Goal: Task Accomplishment & Management: Use online tool/utility

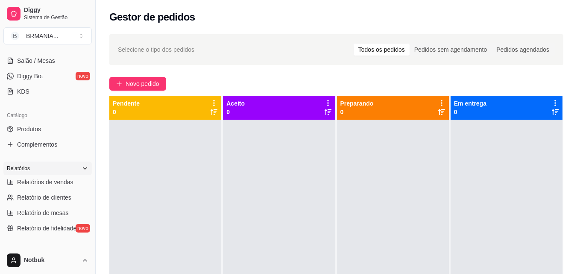
scroll to position [180, 0]
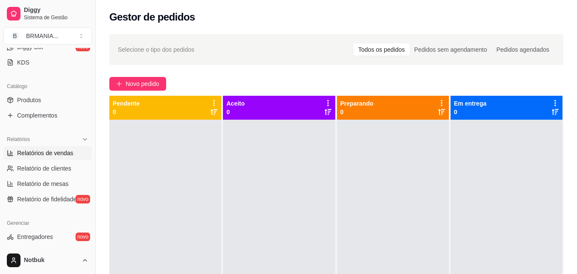
click at [46, 152] on span "Relatórios de vendas" at bounding box center [45, 153] width 56 height 9
select select "ALL"
select select "0"
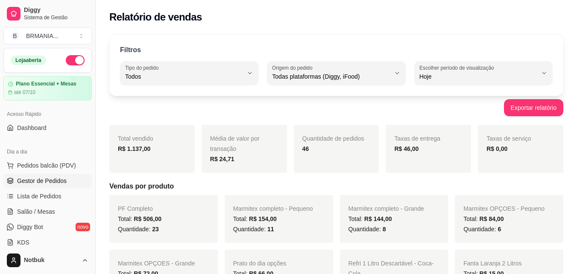
click at [43, 181] on span "Gestor de Pedidos" at bounding box center [42, 180] width 50 height 9
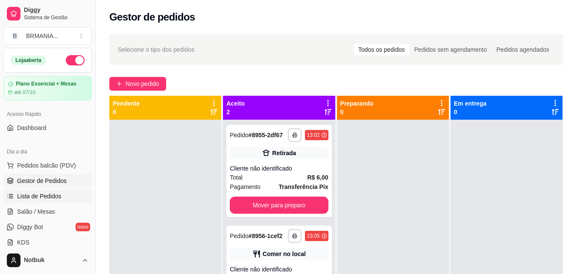
click at [45, 198] on span "Lista de Pedidos" at bounding box center [39, 196] width 44 height 9
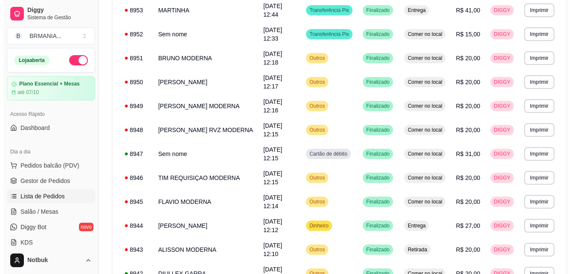
scroll to position [198, 0]
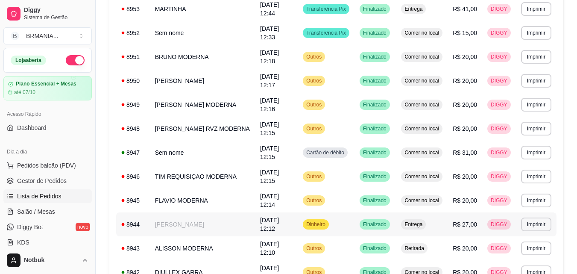
click at [177, 222] on td "[PERSON_NAME]" at bounding box center [202, 224] width 105 height 24
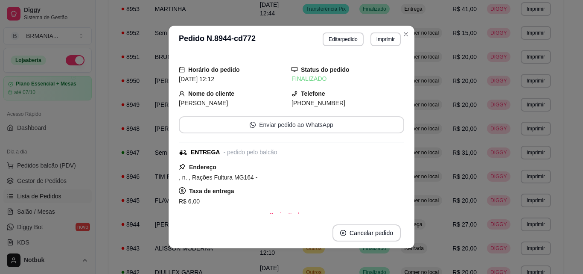
click at [357, 113] on div "Horário do pedido [DATE] 12:12 Status do pedido FINALIZADO Nome do cliente [PER…" at bounding box center [291, 135] width 225 height 158
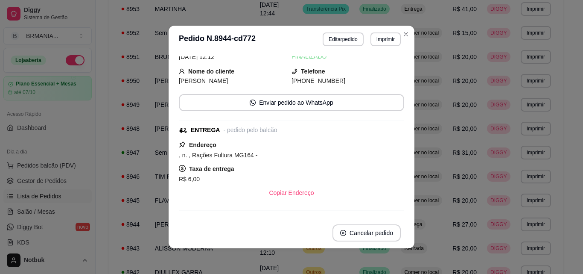
scroll to position [0, 0]
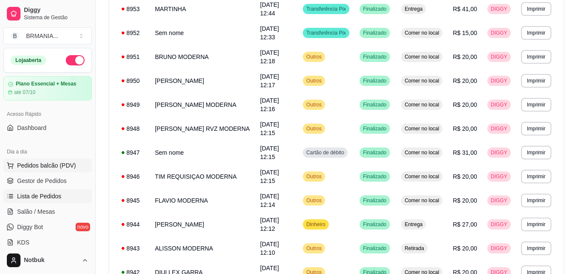
click at [52, 165] on span "Pedidos balcão (PDV)" at bounding box center [46, 165] width 59 height 9
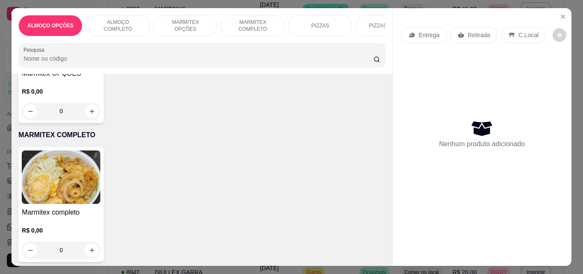
scroll to position [468, 0]
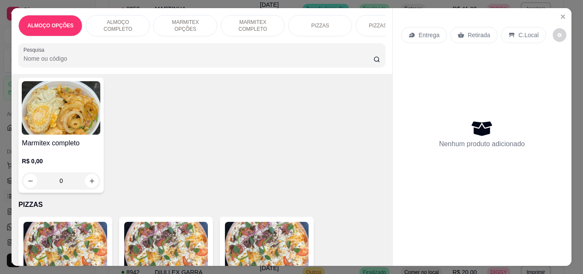
click at [82, 116] on img at bounding box center [61, 107] width 79 height 53
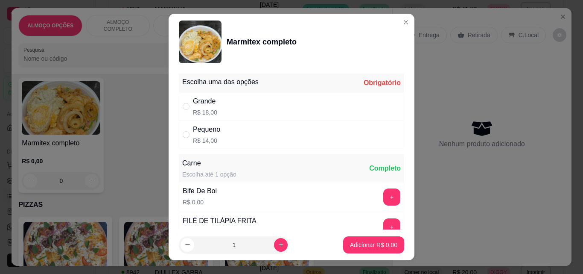
click at [284, 113] on div "Grande R$ 18,00" at bounding box center [291, 106] width 225 height 28
radio input "true"
click at [383, 223] on button "+" at bounding box center [391, 226] width 17 height 17
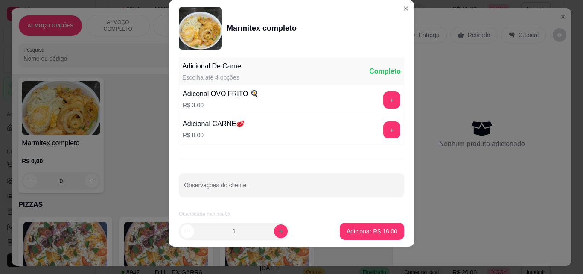
scroll to position [172, 0]
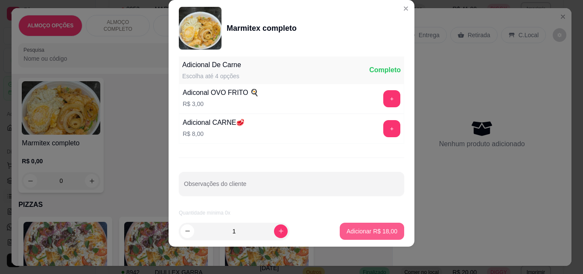
click at [377, 234] on p "Adicionar R$ 18,00" at bounding box center [372, 231] width 51 height 9
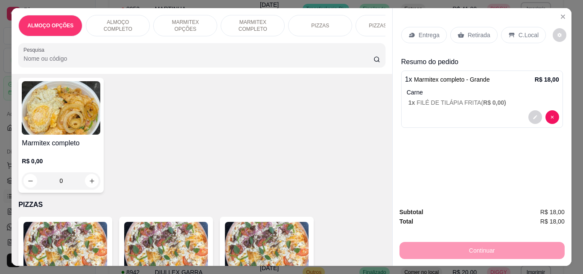
click at [412, 32] on icon at bounding box center [412, 35] width 7 height 7
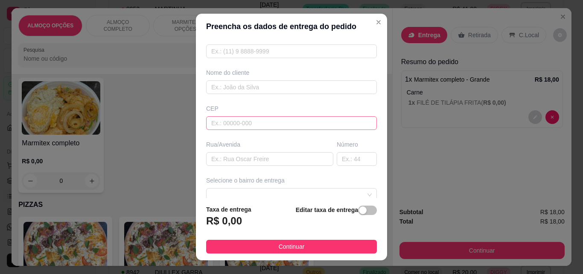
scroll to position [47, 0]
click at [315, 188] on span at bounding box center [291, 193] width 161 height 13
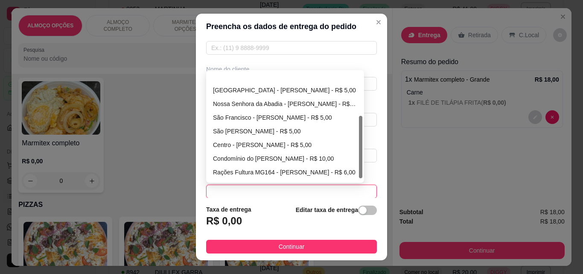
scroll to position [82, 0]
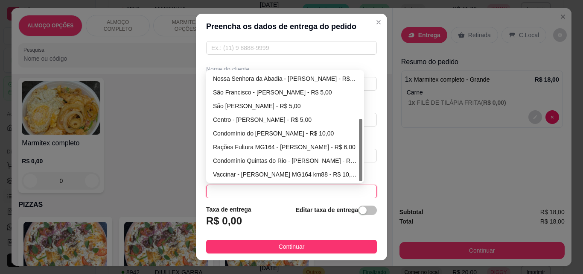
drag, startPoint x: 357, startPoint y: 121, endPoint x: 358, endPoint y: 172, distance: 51.7
click at [359, 172] on div at bounding box center [360, 150] width 3 height 62
click at [301, 143] on div "Rações Fultura MG164 - [PERSON_NAME] - R$ 6,00" at bounding box center [285, 146] width 144 height 9
type input "[PERSON_NAME]"
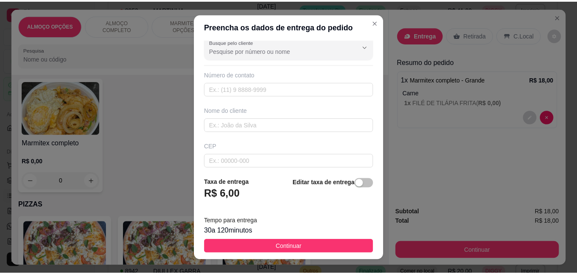
scroll to position [0, 0]
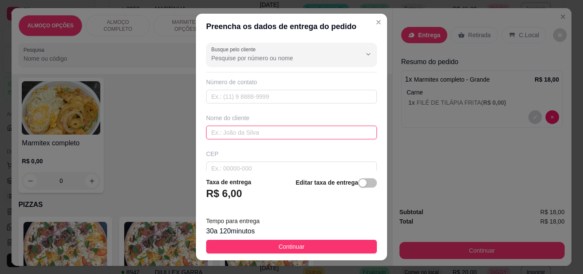
click at [293, 127] on input "text" at bounding box center [291, 133] width 171 height 14
type input "[PERSON_NAME]"
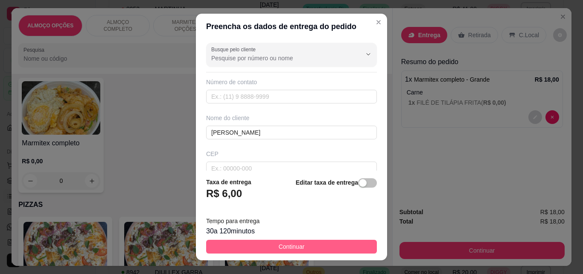
click at [291, 244] on span "Continuar" at bounding box center [292, 246] width 26 height 9
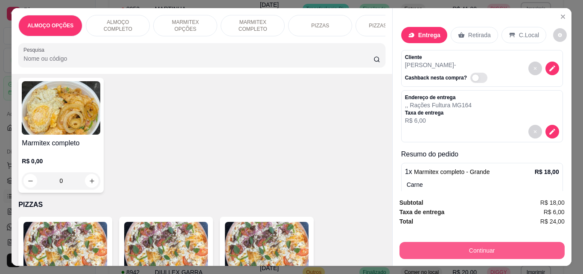
click at [432, 251] on button "Continuar" at bounding box center [482, 250] width 165 height 17
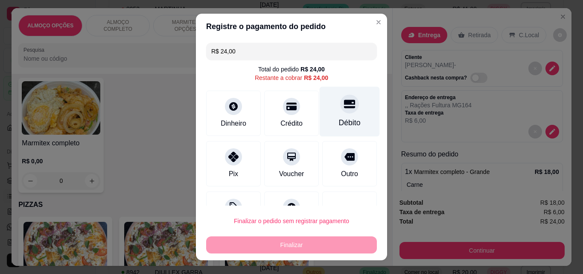
click at [331, 116] on div "Débito" at bounding box center [350, 112] width 60 height 50
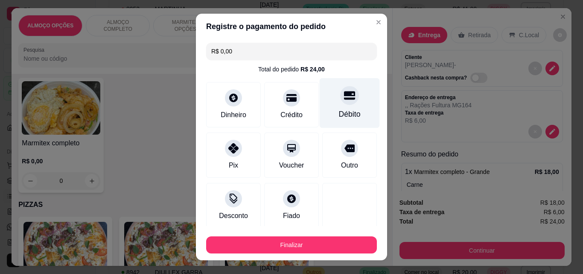
type input "R$ 0,00"
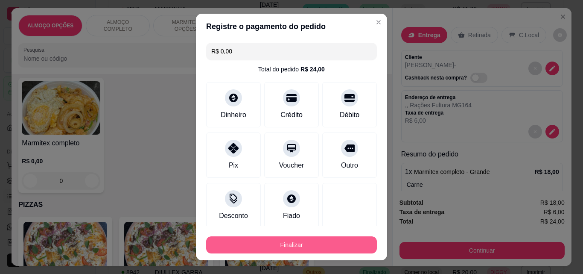
click at [323, 245] on button "Finalizar" at bounding box center [291, 244] width 171 height 17
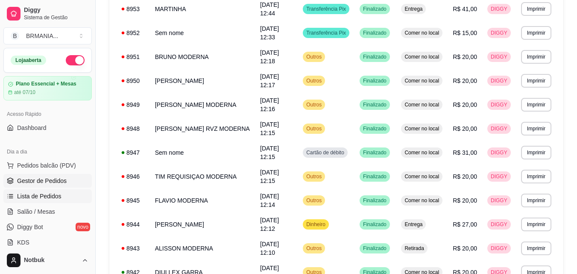
click at [57, 179] on span "Gestor de Pedidos" at bounding box center [42, 180] width 50 height 9
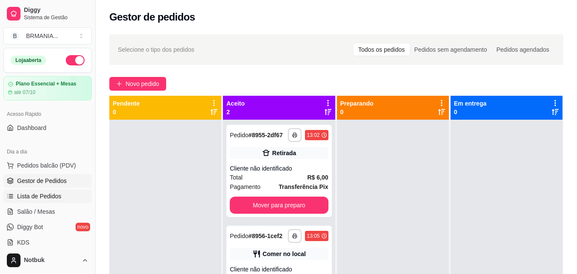
click at [38, 196] on span "Lista de Pedidos" at bounding box center [39, 196] width 44 height 9
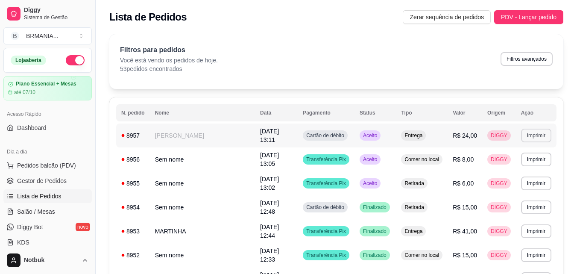
click at [536, 137] on button "Imprimir" at bounding box center [536, 135] width 30 height 14
click at [538, 170] on button "IMPRESSORA" at bounding box center [521, 165] width 60 height 13
drag, startPoint x: 52, startPoint y: 178, endPoint x: 72, endPoint y: 170, distance: 21.5
click at [52, 178] on span "Gestor de Pedidos" at bounding box center [42, 180] width 50 height 9
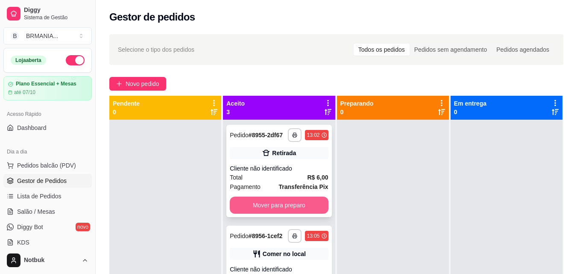
click at [277, 205] on button "Mover para preparo" at bounding box center [279, 204] width 98 height 17
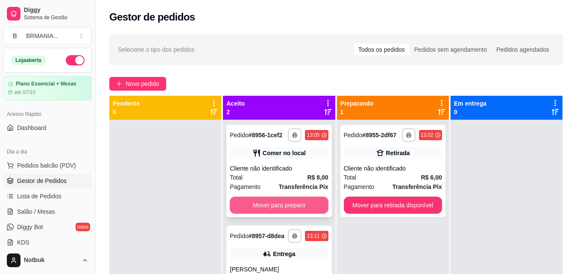
click at [277, 207] on button "Mover para preparo" at bounding box center [279, 204] width 98 height 17
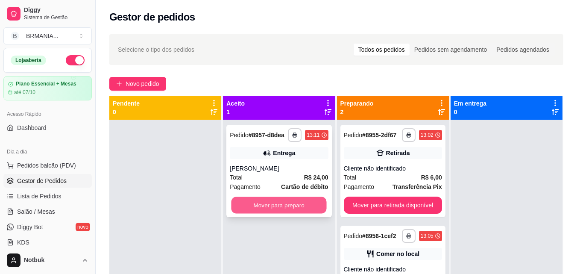
click at [275, 207] on button "Mover para preparo" at bounding box center [278, 205] width 95 height 17
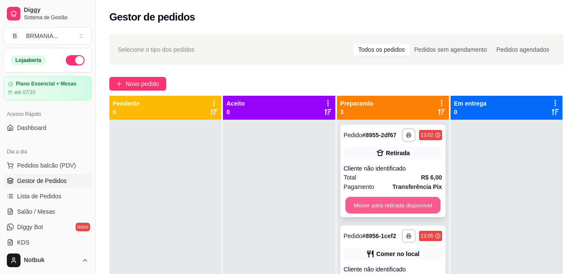
click at [397, 207] on button "Mover para retirada disponível" at bounding box center [392, 205] width 95 height 17
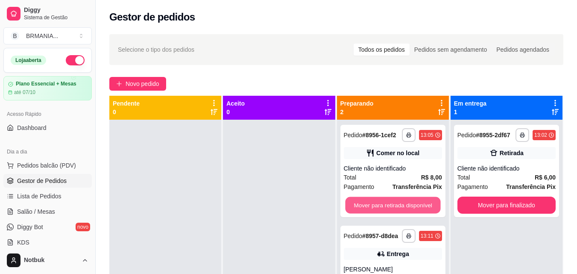
click at [397, 207] on button "Mover para retirada disponível" at bounding box center [392, 205] width 95 height 17
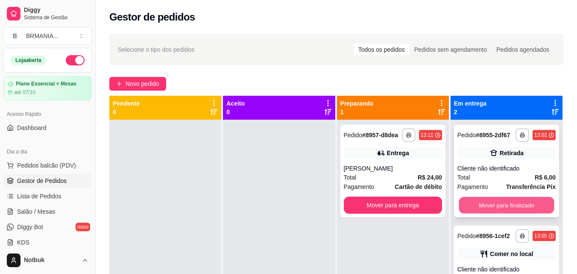
click at [497, 201] on button "Mover para finalizado" at bounding box center [505, 205] width 95 height 17
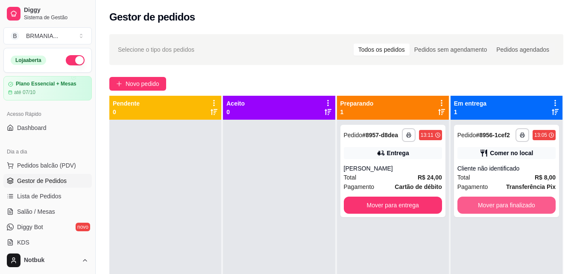
click at [497, 201] on button "Mover para finalizado" at bounding box center [506, 204] width 98 height 17
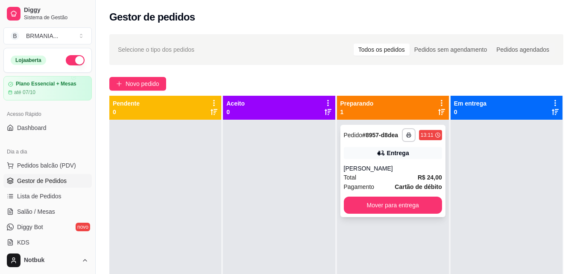
click at [410, 182] on span "Cartão de débito" at bounding box center [417, 186] width 47 height 9
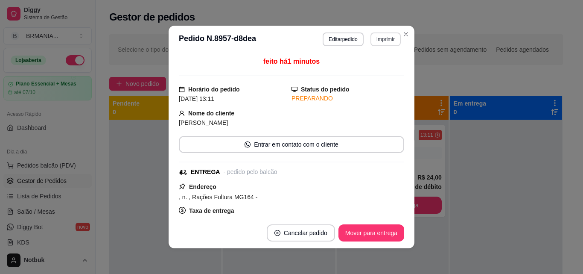
click at [388, 40] on button "Imprimir" at bounding box center [386, 39] width 30 height 14
click at [379, 63] on button "IMPRESSORA" at bounding box center [368, 68] width 60 height 13
